Goal: Task Accomplishment & Management: Manage account settings

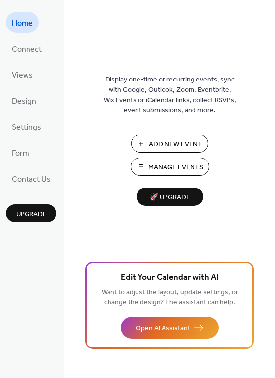
click at [171, 166] on span "Manage Events" at bounding box center [175, 167] width 55 height 10
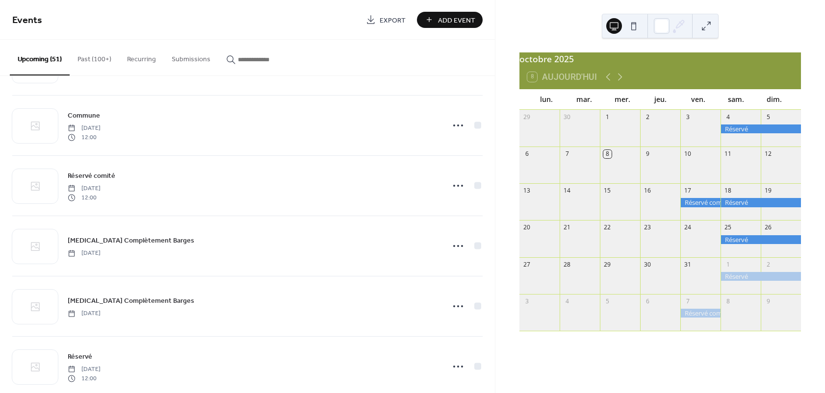
scroll to position [631, 0]
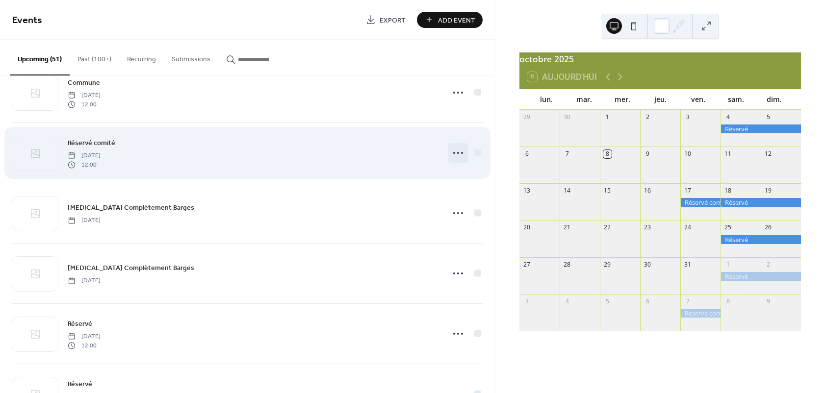
click at [452, 154] on icon at bounding box center [458, 153] width 16 height 16
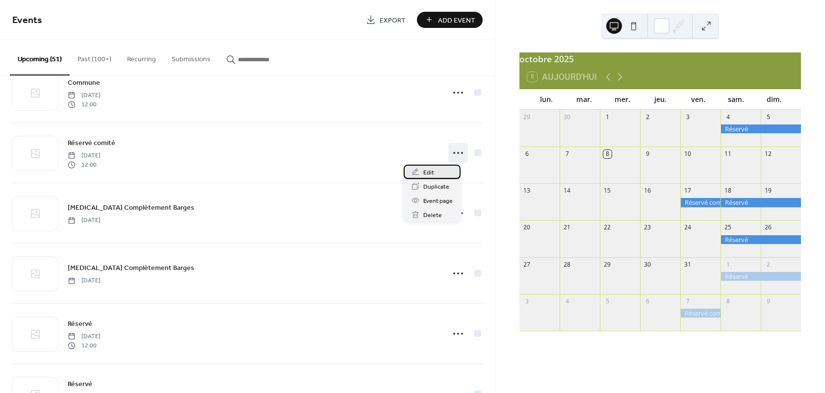
click at [427, 169] on span "Edit" at bounding box center [428, 173] width 11 height 10
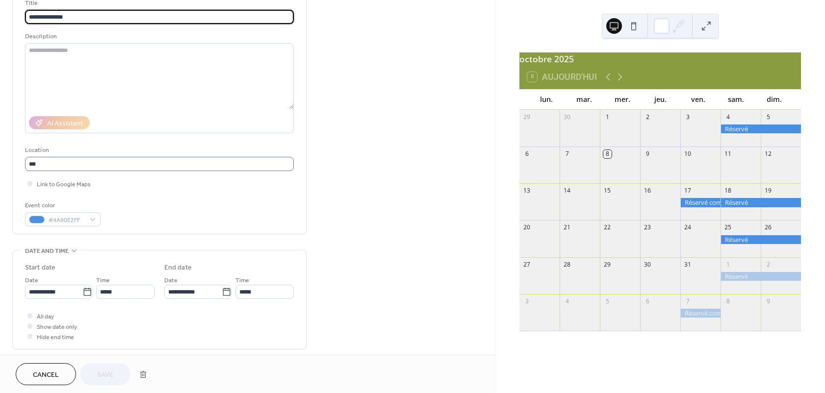
scroll to position [118, 0]
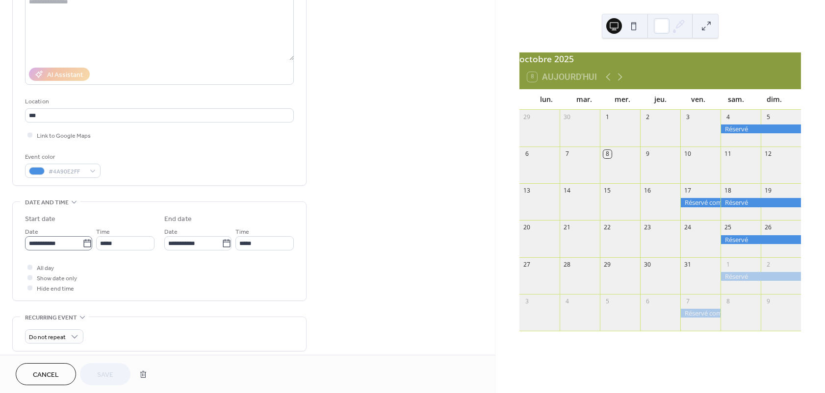
click at [85, 247] on icon at bounding box center [87, 244] width 10 height 10
click at [82, 247] on input "**********" at bounding box center [53, 243] width 57 height 14
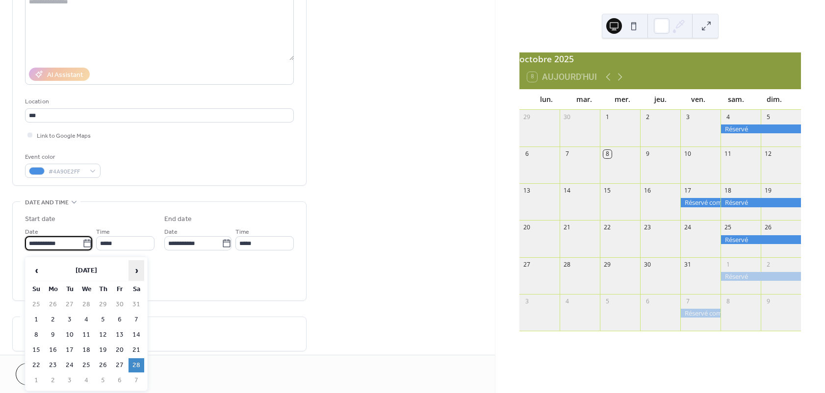
click at [135, 271] on span "›" at bounding box center [136, 271] width 15 height 20
click at [133, 322] on td "7" at bounding box center [137, 320] width 16 height 14
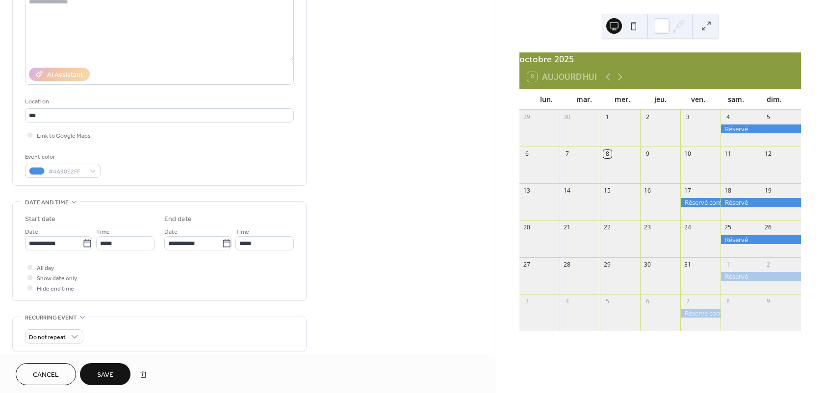
type input "**********"
click at [222, 247] on icon at bounding box center [227, 244] width 10 height 10
click at [220, 247] on input "**********" at bounding box center [192, 243] width 57 height 14
click at [175, 336] on td "8" at bounding box center [176, 335] width 16 height 14
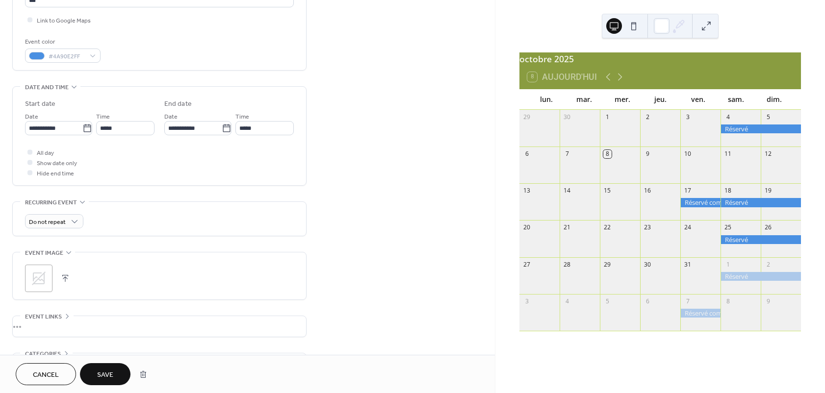
scroll to position [236, 0]
click at [109, 377] on span "Save" at bounding box center [105, 375] width 16 height 10
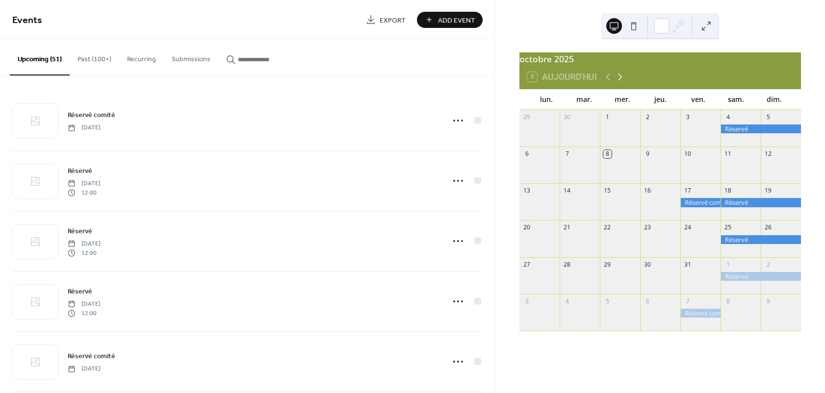
click at [620, 82] on icon at bounding box center [620, 77] width 12 height 12
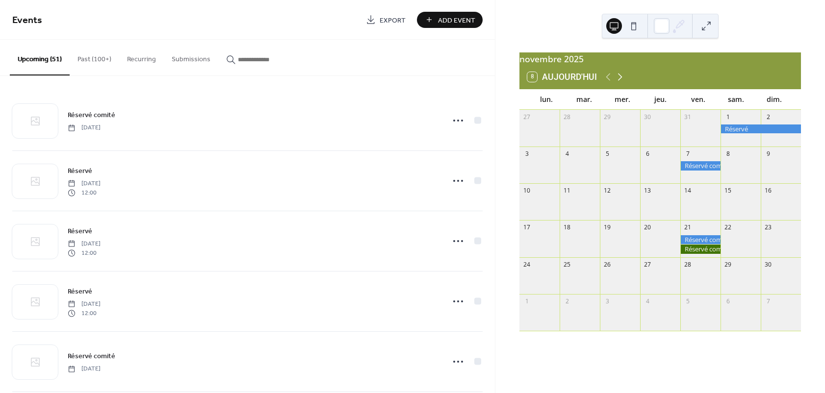
click at [620, 82] on icon at bounding box center [620, 77] width 12 height 12
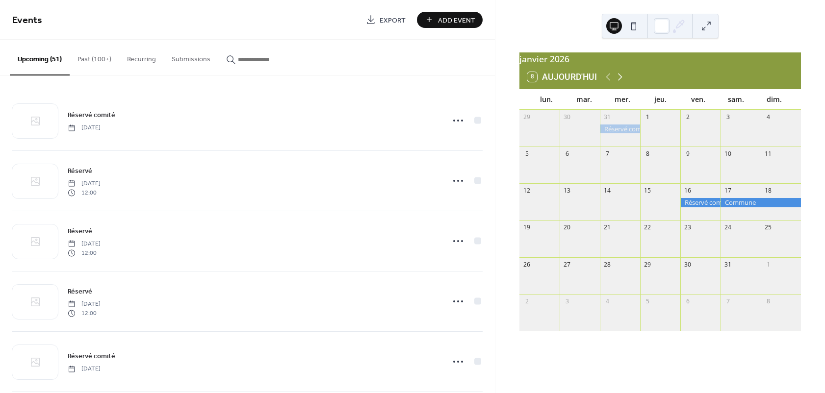
click at [620, 82] on icon at bounding box center [620, 77] width 12 height 12
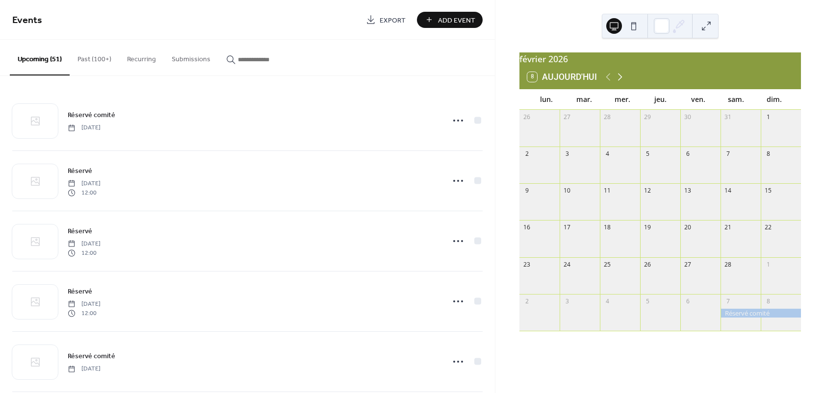
click at [620, 82] on icon at bounding box center [620, 77] width 12 height 12
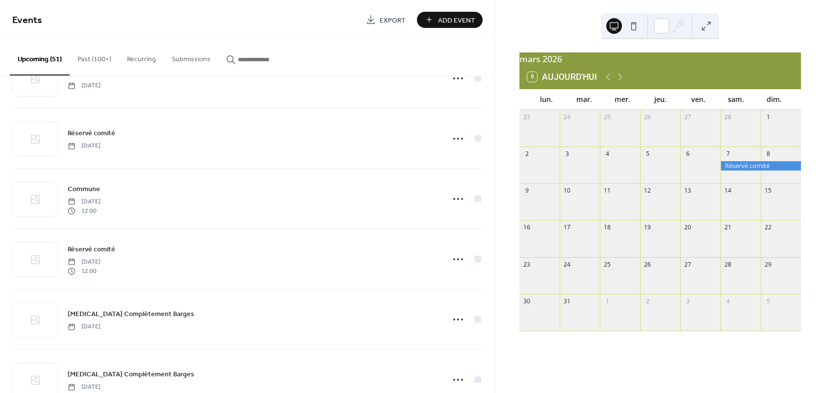
scroll to position [530, 0]
